Goal: Find specific page/section: Find specific page/section

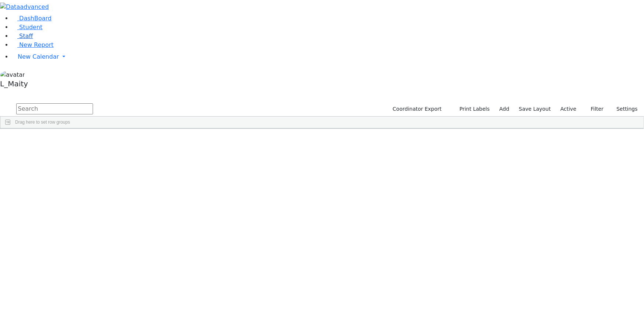
click at [28, 39] on link "Staff" at bounding box center [22, 35] width 21 height 7
click at [36, 60] on span "New Calendar" at bounding box center [38, 56] width 41 height 7
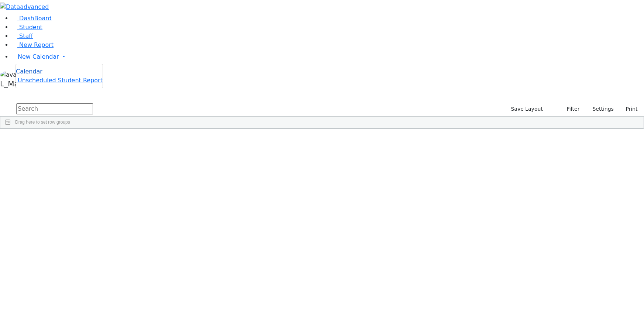
click at [40, 75] on span "Calendar" at bounding box center [29, 71] width 27 height 7
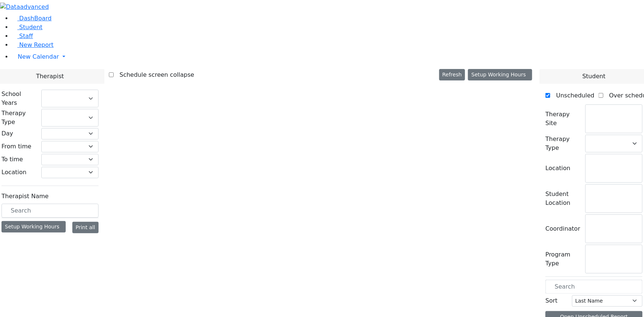
checkbox input "false"
select select "212"
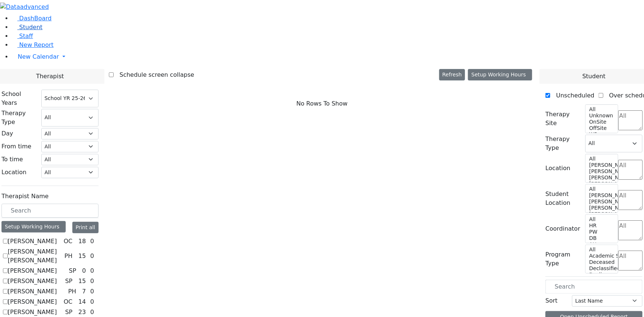
click at [25, 31] on span "Student" at bounding box center [30, 27] width 23 height 7
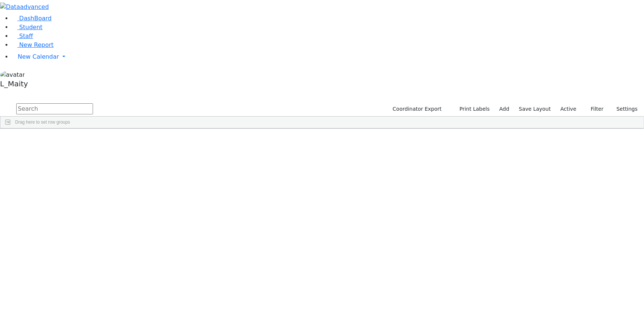
scroll to position [1207, 0]
click at [564, 103] on label "Active" at bounding box center [568, 108] width 22 height 11
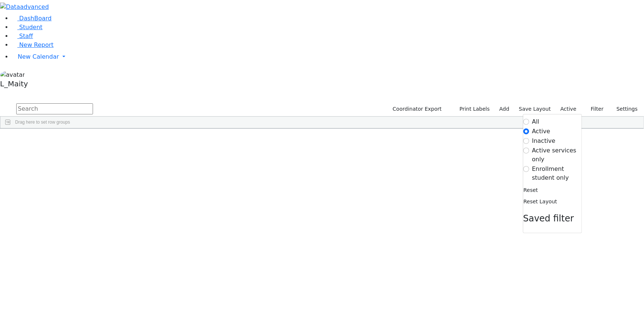
click at [532, 136] on label "Inactive" at bounding box center [544, 140] width 24 height 9
click at [527, 138] on input "Inactive" at bounding box center [526, 141] width 6 height 6
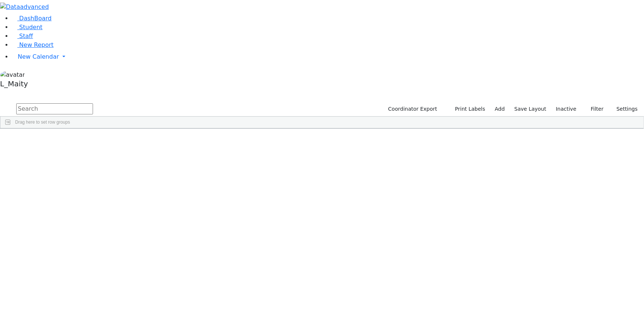
scroll to position [12237, 0]
